Goal: Task Accomplishment & Management: Use online tool/utility

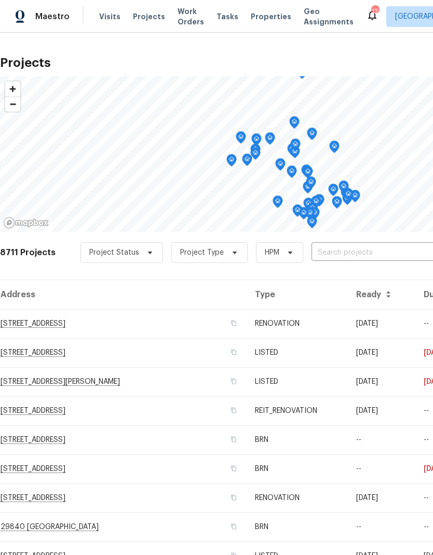
click at [380, 247] on input "text" at bounding box center [370, 253] width 119 height 16
type input "wildview"
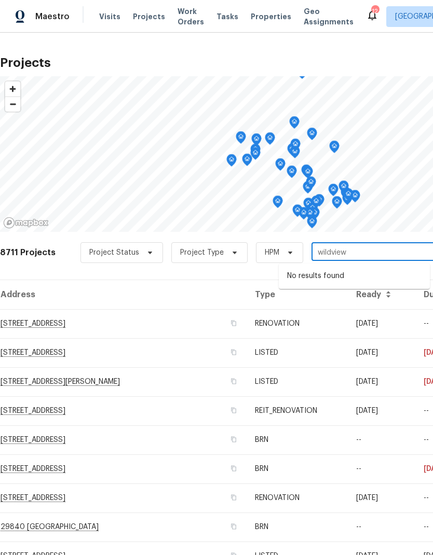
click at [257, 15] on span "Properties" at bounding box center [271, 16] width 40 height 10
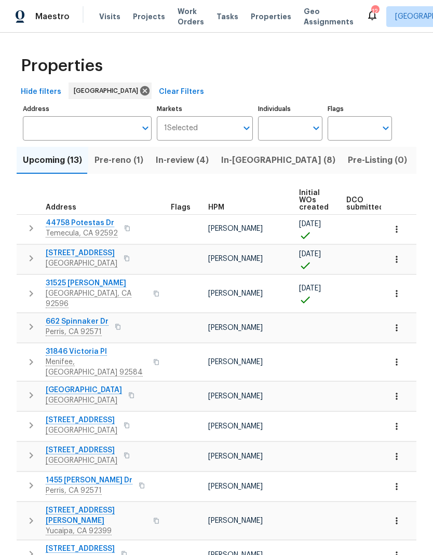
click at [419, 160] on span "Listed (15)" at bounding box center [440, 160] width 43 height 15
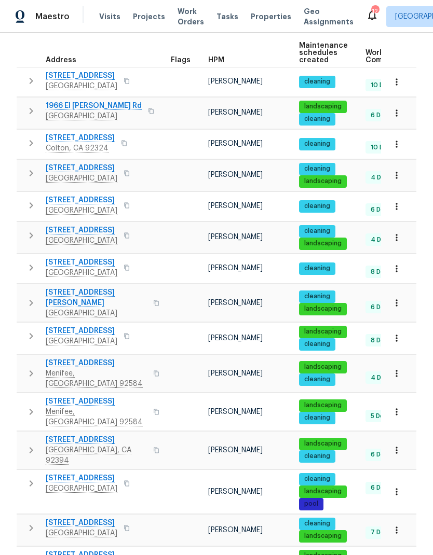
scroll to position [147, 0]
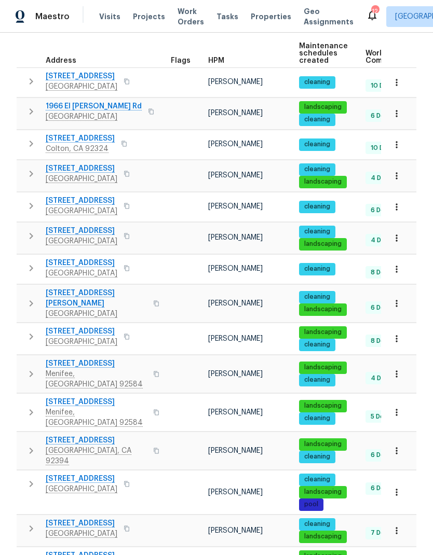
click at [104, 16] on span "Visits" at bounding box center [109, 16] width 21 height 10
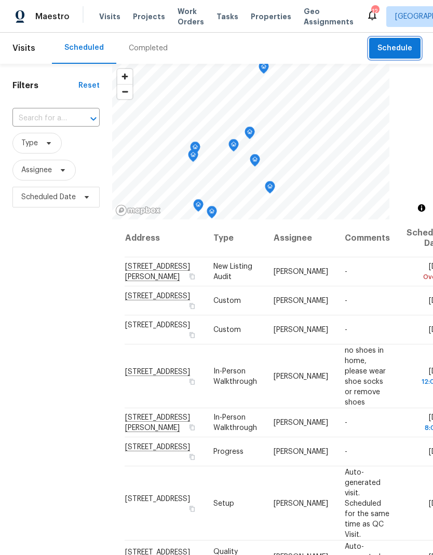
click at [403, 44] on span "Schedule" at bounding box center [394, 48] width 35 height 13
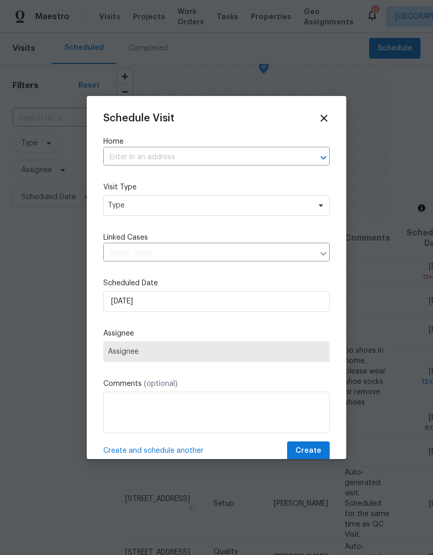
click at [279, 153] on input "text" at bounding box center [201, 157] width 197 height 16
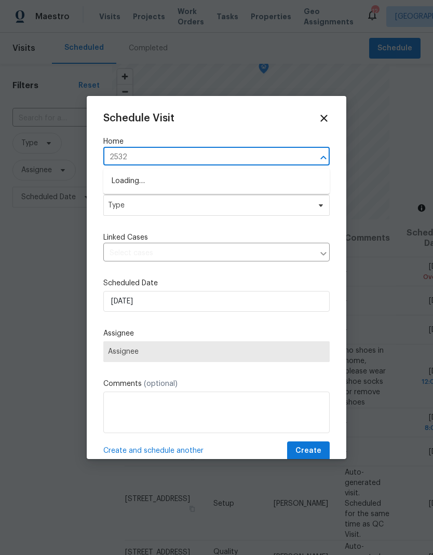
type input "25329"
click at [131, 183] on li "[STREET_ADDRESS]" at bounding box center [216, 182] width 226 height 18
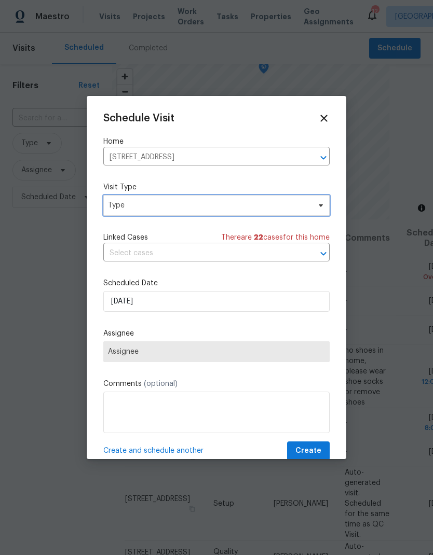
click at [129, 208] on span "Type" at bounding box center [209, 205] width 202 height 10
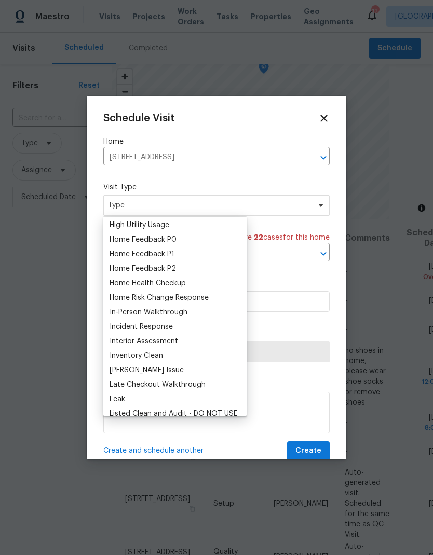
scroll to position [309, 0]
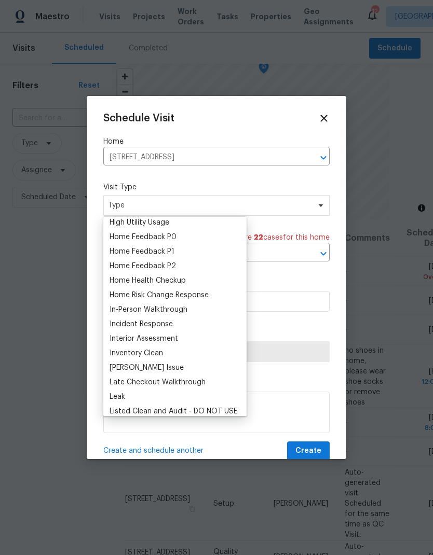
click at [133, 280] on div "Home Health Checkup" at bounding box center [148, 281] width 76 height 10
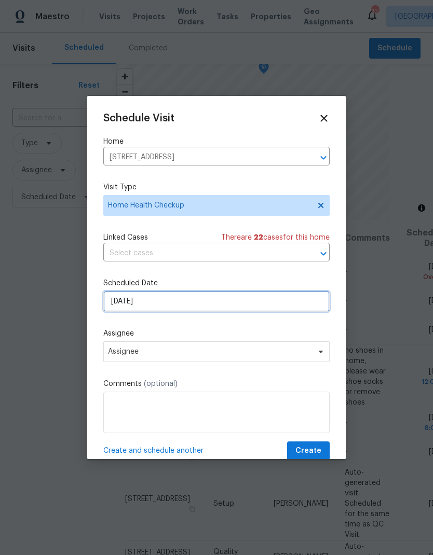
click at [147, 303] on input "[DATE]" at bounding box center [216, 301] width 226 height 21
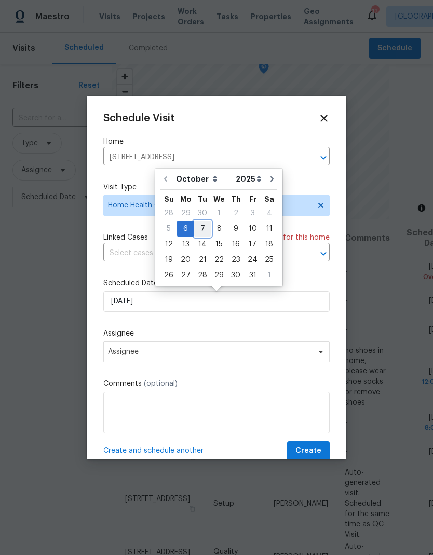
click at [201, 227] on div "7" at bounding box center [202, 229] width 17 height 15
type input "[DATE]"
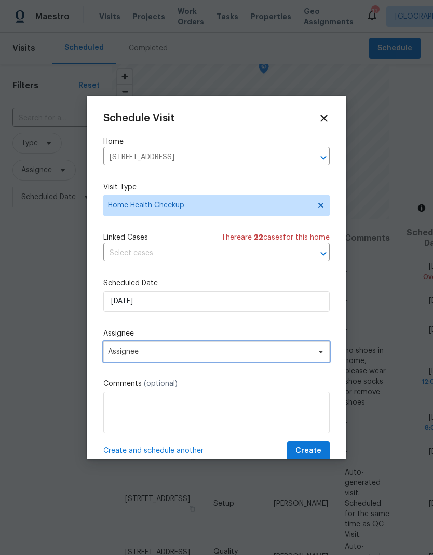
click at [131, 354] on span "Assignee" at bounding box center [209, 352] width 203 height 8
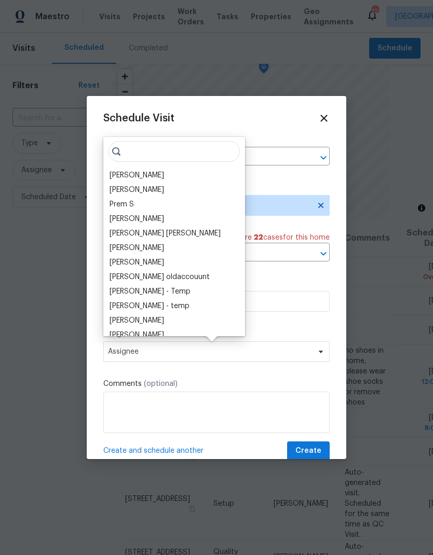
click at [124, 171] on div "[PERSON_NAME]" at bounding box center [137, 175] width 54 height 10
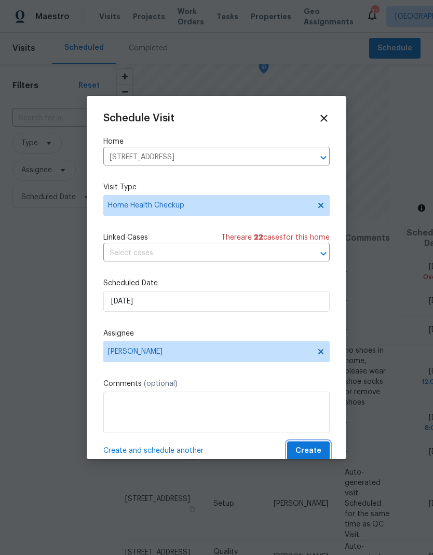
click at [313, 454] on span "Create" at bounding box center [308, 451] width 26 height 13
